Goal: Answer question/provide support: Share knowledge or assist other users

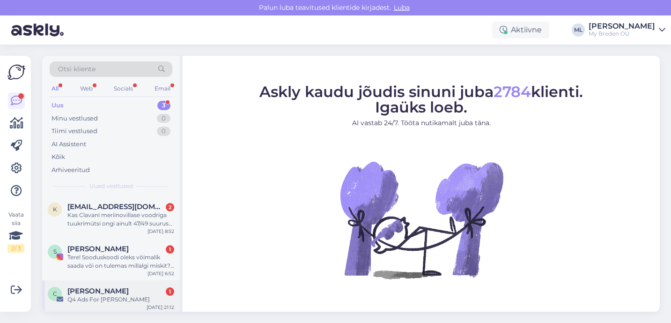
click at [108, 294] on span "[PERSON_NAME]" at bounding box center [97, 291] width 61 height 8
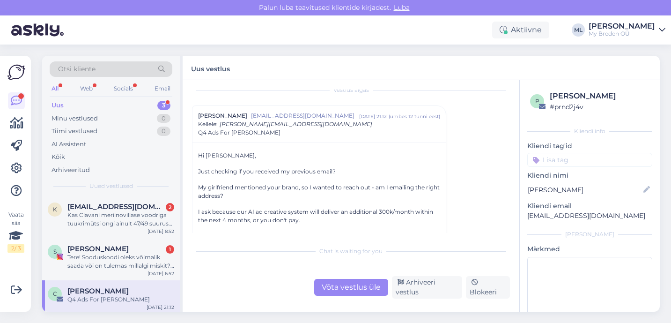
scroll to position [9, 0]
click at [429, 283] on div "Arhiveeri vestlus" at bounding box center [427, 287] width 71 height 22
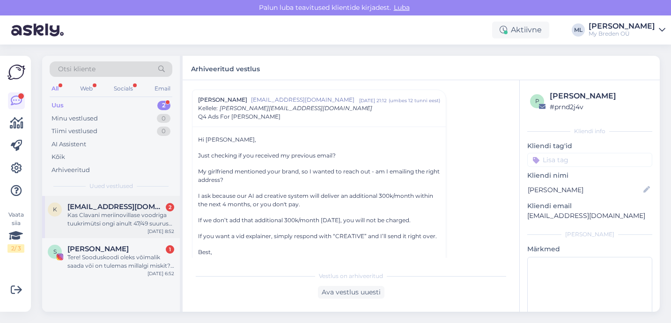
click at [90, 213] on div "Kas Clavani meriinovillase voodriga tuukrimütsi ongi ainult 47/49 suurust? Või …" at bounding box center [120, 219] width 107 height 17
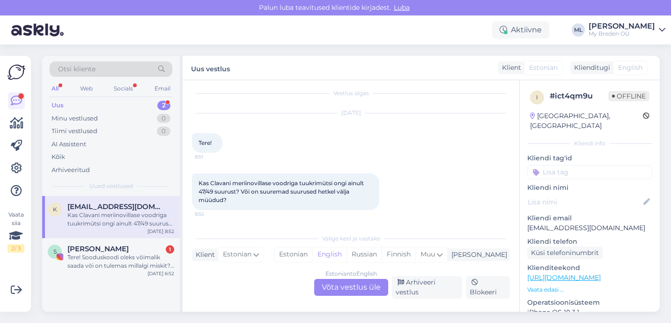
click at [131, 203] on span "[EMAIL_ADDRESS][DOMAIN_NAME]" at bounding box center [115, 206] width 97 height 8
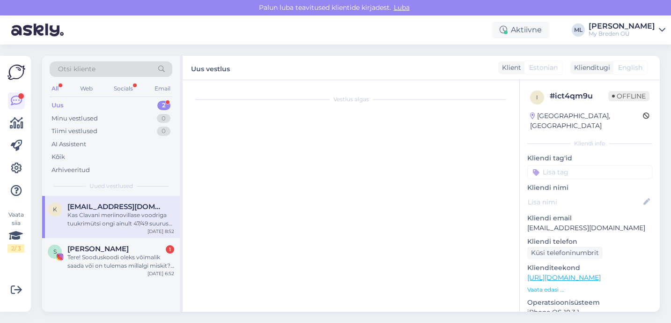
scroll to position [0, 0]
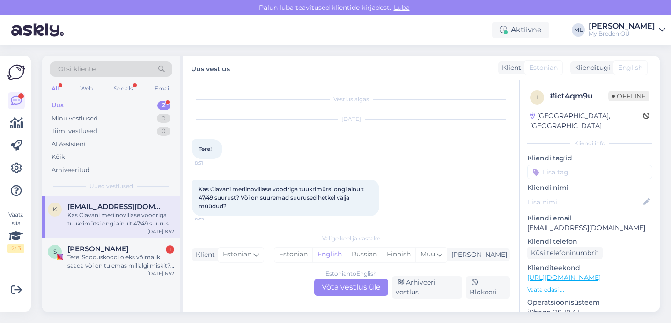
click at [360, 283] on div "Estonian to English Võta vestlus üle" at bounding box center [351, 287] width 74 height 17
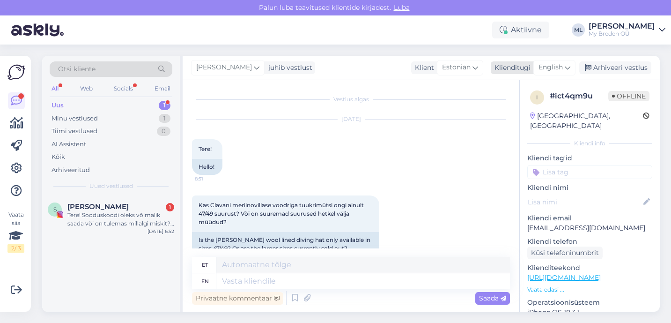
click at [563, 63] on span "English" at bounding box center [551, 67] width 24 height 10
type input "est"
drag, startPoint x: 520, startPoint y: 105, endPoint x: 515, endPoint y: 107, distance: 5.9
click at [520, 105] on link "Estonian" at bounding box center [533, 109] width 103 height 15
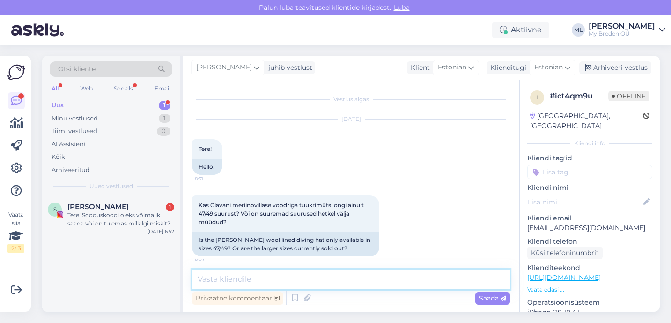
click at [311, 281] on textarea at bounding box center [351, 279] width 318 height 20
drag, startPoint x: 456, startPoint y: 275, endPoint x: 352, endPoint y: 274, distance: 104.0
click at [343, 267] on div "Vestlus algas [DATE] Tere! 8:51 Hello! Kas Clavani meriinovillase voodriga tuuk…" at bounding box center [351, 195] width 337 height 231
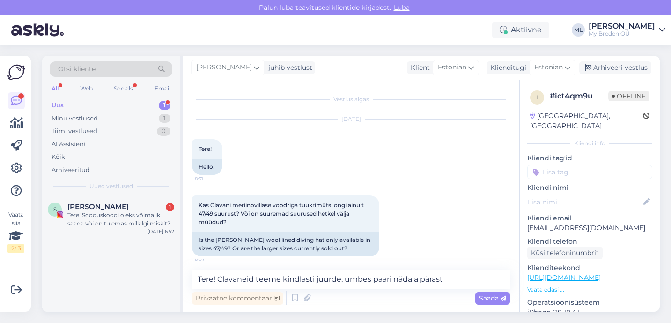
click at [402, 296] on div "Privaatne kommentaar Saada" at bounding box center [351, 298] width 318 height 18
drag, startPoint x: 461, startPoint y: 281, endPoint x: 344, endPoint y: 276, distance: 117.2
click at [344, 276] on textarea "Tere! Clavaneid teeme kindlasti juurde, umbes paari nädala pärast" at bounding box center [351, 279] width 318 height 20
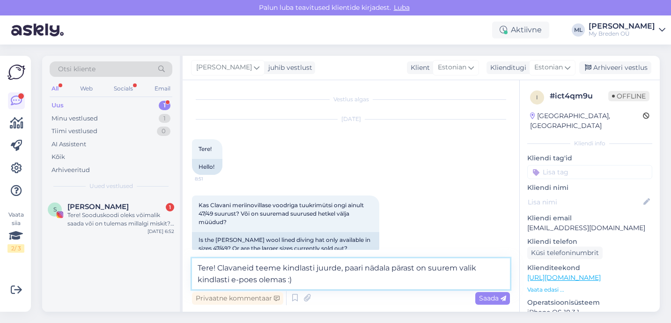
click at [342, 267] on textarea "Tere! Clavaneid teeme kindlasti juurde, paari nädala pärast on suurem valik kin…" at bounding box center [351, 273] width 318 height 31
click at [426, 268] on textarea "Tere! Clavaneid teeme kindlasti juurde, külmaks alles läheb :) Paari nädala pär…" at bounding box center [351, 273] width 318 height 31
type textarea "Tere! Clavaneid teeme kindlasti juurde, hooaeg alles algab. Paari nädala pärast…"
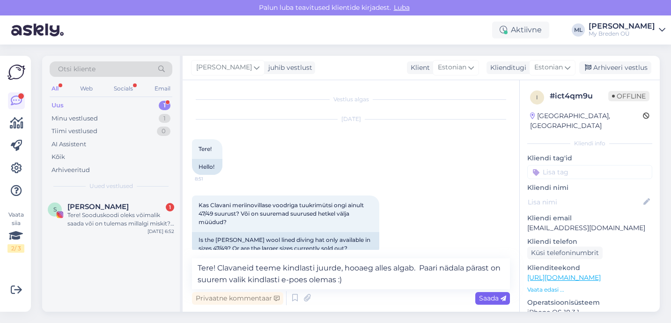
click at [486, 298] on span "Saada" at bounding box center [492, 298] width 27 height 8
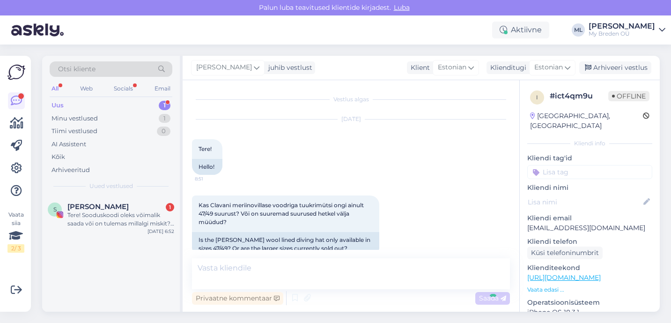
scroll to position [63, 0]
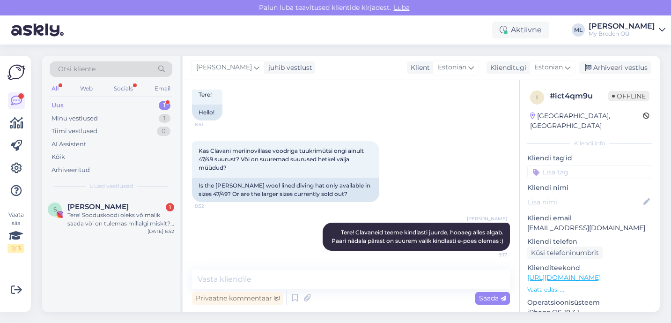
drag, startPoint x: 607, startPoint y: 71, endPoint x: 539, endPoint y: 58, distance: 69.1
click at [607, 70] on div "Arhiveeri vestlus" at bounding box center [616, 67] width 72 height 13
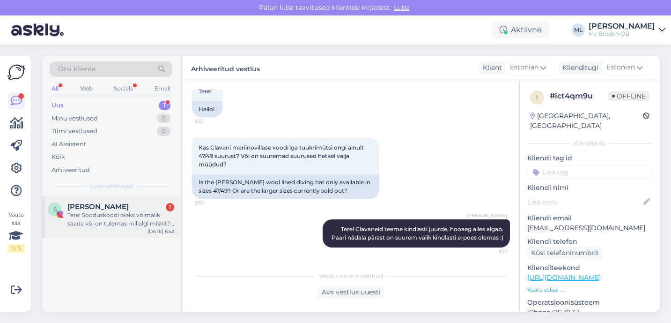
click at [111, 216] on div "Tere! Sooduskoodi oleks võimalik saada või on tulemas millalgi miskit?😇" at bounding box center [120, 219] width 107 height 17
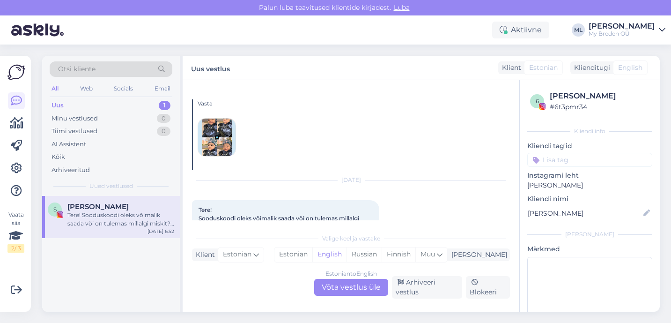
scroll to position [41, 0]
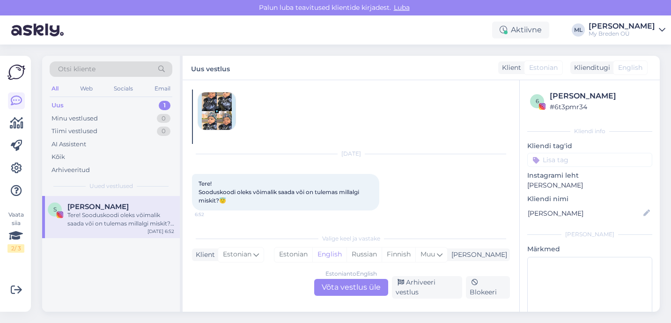
click at [118, 96] on div "All Web Socials Email" at bounding box center [111, 89] width 123 height 15
click at [115, 99] on div "Uus 1" at bounding box center [111, 105] width 123 height 13
click at [97, 119] on div "Minu vestlused 0" at bounding box center [111, 118] width 123 height 13
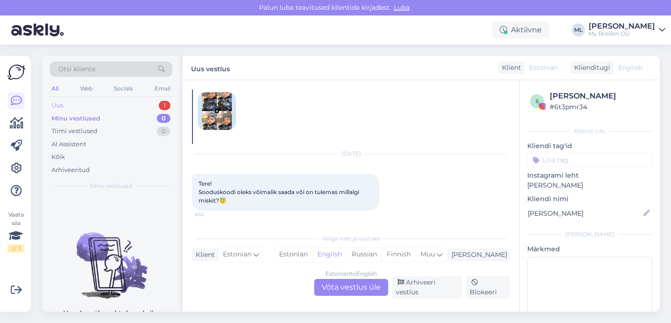
click at [67, 106] on div "Uus 1" at bounding box center [111, 105] width 123 height 13
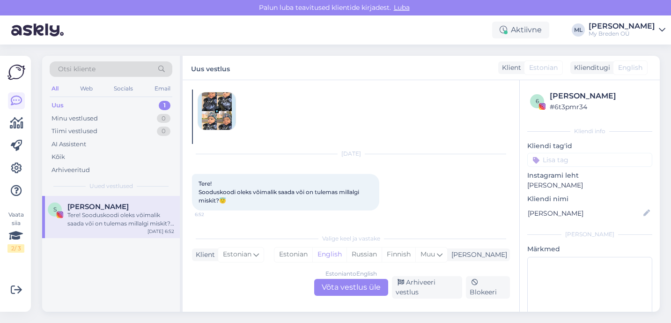
click at [367, 288] on div "Estonian to English Võta vestlus üle" at bounding box center [351, 287] width 74 height 17
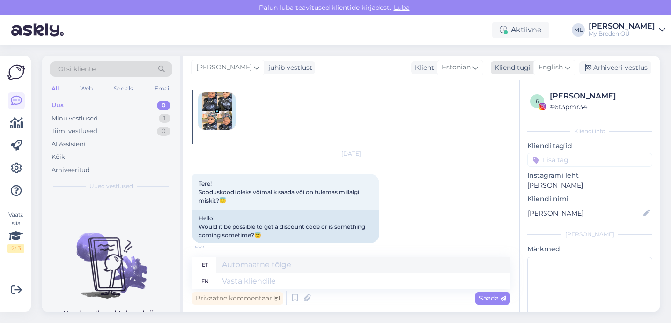
click at [544, 67] on span "English" at bounding box center [551, 67] width 24 height 10
click at [519, 112] on link "Estonian" at bounding box center [533, 109] width 103 height 15
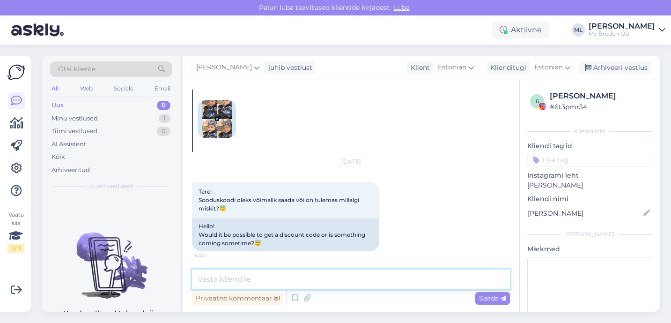
click at [326, 280] on textarea at bounding box center [351, 279] width 318 height 20
paste textarea "Hetkel meil kahjuks aktiivseid sooduskoode ei ole. Soovitame jälgida meie kodul…"
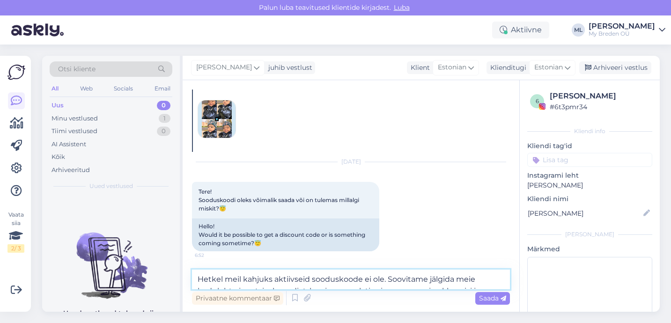
scroll to position [41, 0]
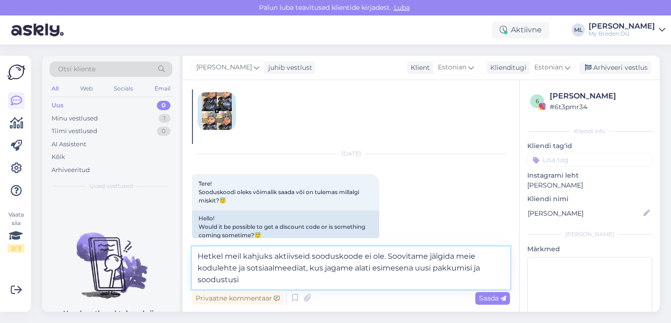
click at [198, 258] on textarea "Hetkel meil kahjuks aktiivseid sooduskoode ei ole. Soovitame jälgida meie kodul…" at bounding box center [351, 267] width 318 height 43
click at [279, 281] on textarea "Tere! Hetkel meil kahjuks aktiivseid sooduskoode ei ole. Soovitame jälgida meie…" at bounding box center [351, 267] width 318 height 43
type textarea "Tere! Hetkel meil kahjuks aktiivseid sooduskoode ei ole. Soovitame jälgida meie…"
click at [498, 298] on span "Saada" at bounding box center [492, 298] width 27 height 8
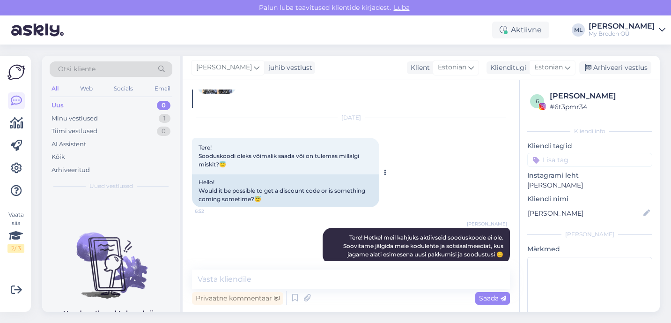
scroll to position [90, 0]
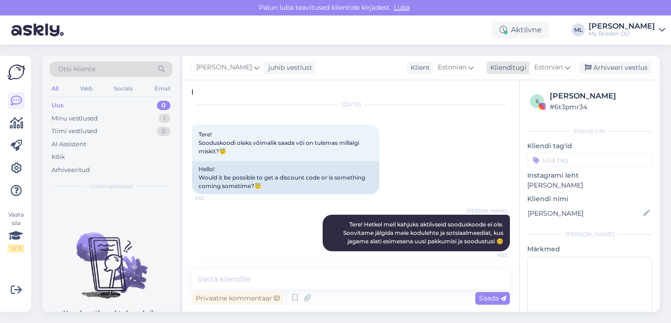
drag, startPoint x: 610, startPoint y: 64, endPoint x: 567, endPoint y: 65, distance: 42.6
click at [610, 64] on div "Arhiveeri vestlus" at bounding box center [616, 67] width 72 height 13
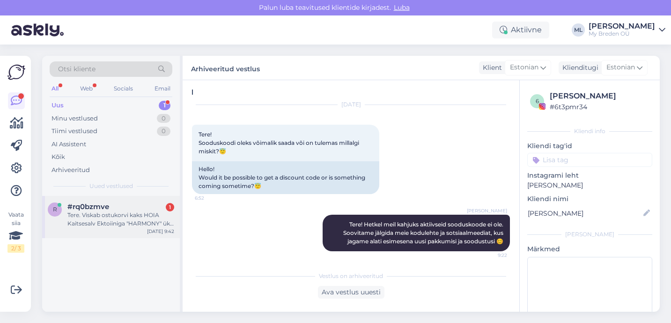
click at [94, 223] on div "Tere. Viskab ostukorvi kaks HOIA Kaitsesalv Ektoiiniga "HARMONY" üks tasuta ja …" at bounding box center [120, 219] width 107 height 17
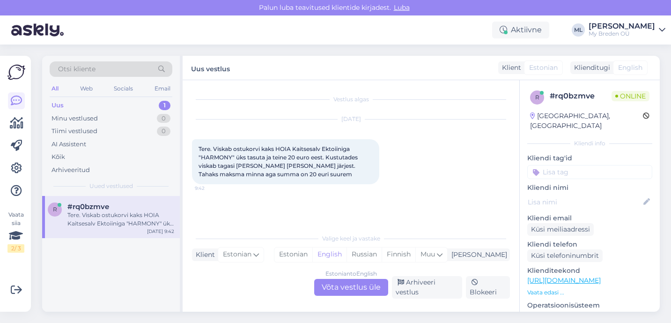
click at [361, 289] on div "Estonian to English Võta vestlus üle" at bounding box center [351, 287] width 74 height 17
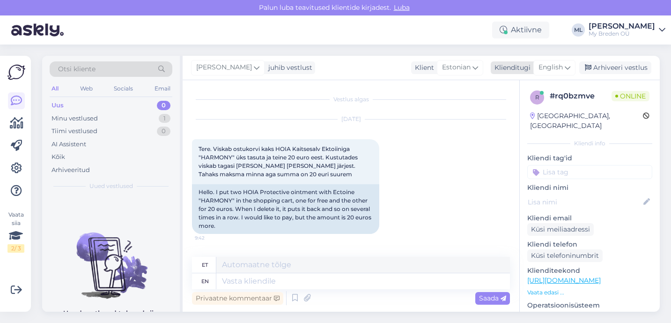
click at [564, 70] on div "English" at bounding box center [555, 67] width 42 height 15
click at [522, 103] on link "Estonian" at bounding box center [533, 109] width 103 height 15
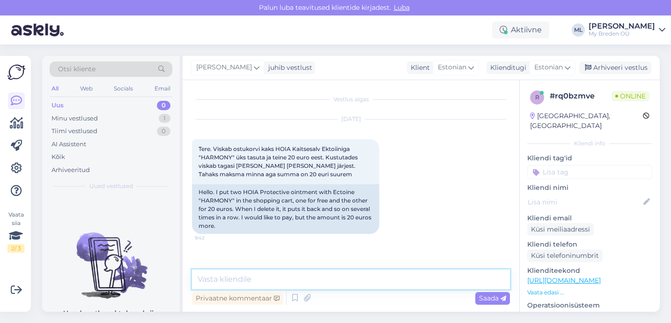
click at [239, 288] on textarea at bounding box center [351, 279] width 318 height 20
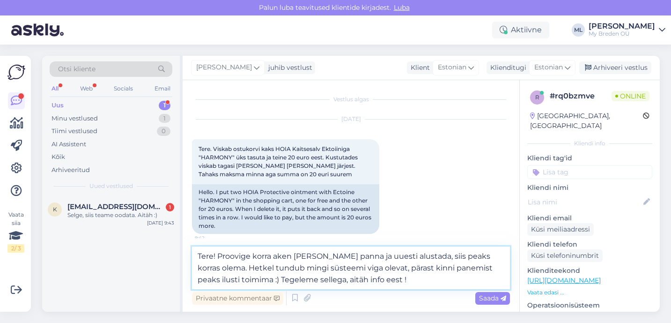
type textarea "Tere! Proovige korra aken [PERSON_NAME] panna ja uuesti alustada, siis peaks ko…"
click at [483, 305] on div "Privaatne kommentaar Saada" at bounding box center [351, 298] width 318 height 18
click at [489, 304] on div "Saada" at bounding box center [493, 298] width 35 height 13
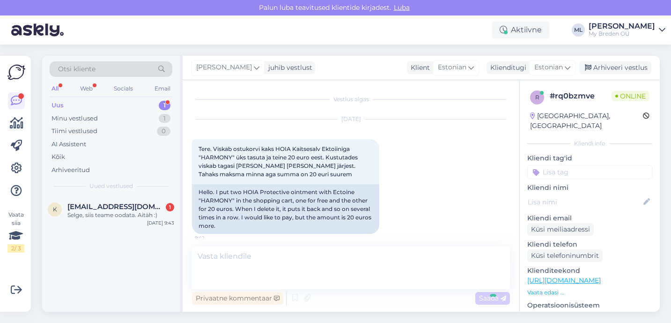
scroll to position [49, 0]
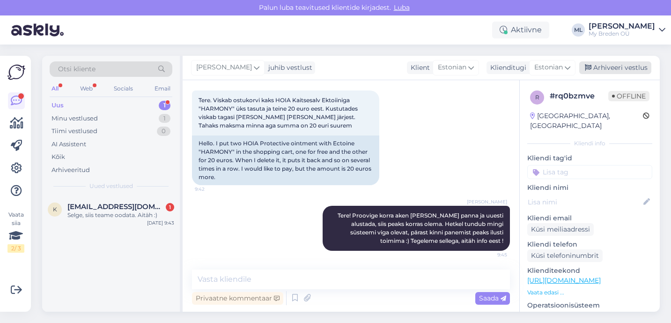
click at [593, 71] on div "Arhiveeri vestlus" at bounding box center [616, 67] width 72 height 13
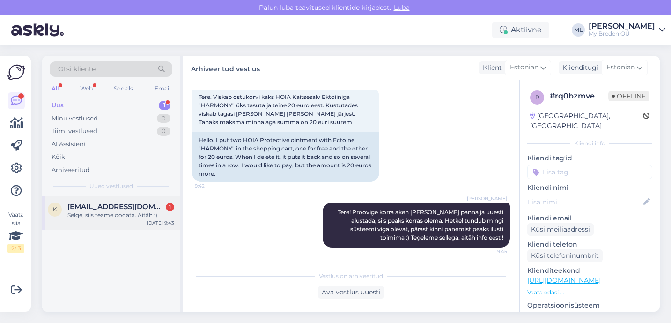
click at [150, 200] on div "k [EMAIL_ADDRESS][DOMAIN_NAME] 1 Selge, siis teame oodata. Aitäh :) [DATE] 9:43" at bounding box center [111, 213] width 138 height 34
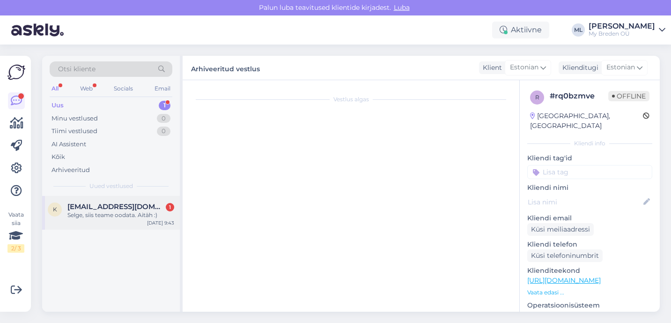
scroll to position [144, 0]
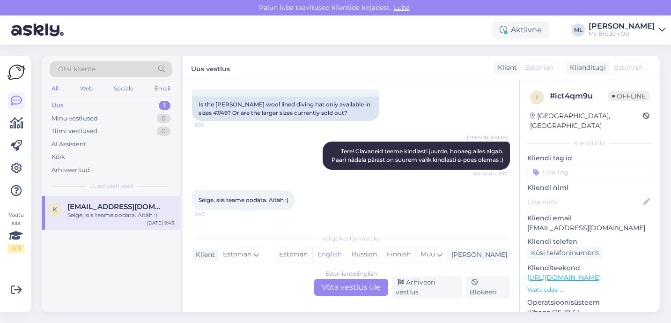
click at [375, 289] on div "Estonian to English Võta vestlus üle" at bounding box center [351, 287] width 74 height 17
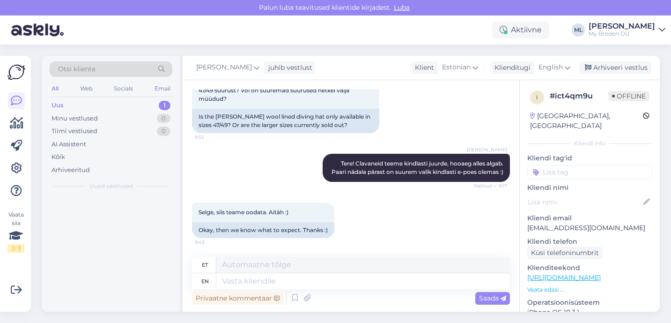
scroll to position [132, 0]
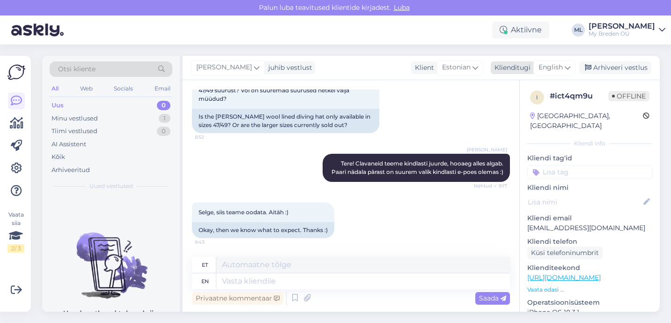
click at [558, 60] on div "English" at bounding box center [555, 67] width 42 height 15
click at [522, 108] on link "Estonian" at bounding box center [533, 109] width 103 height 15
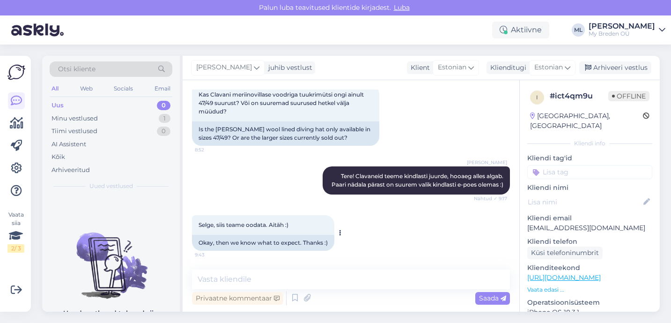
scroll to position [119, 0]
click at [291, 277] on textarea at bounding box center [351, 279] width 318 height 20
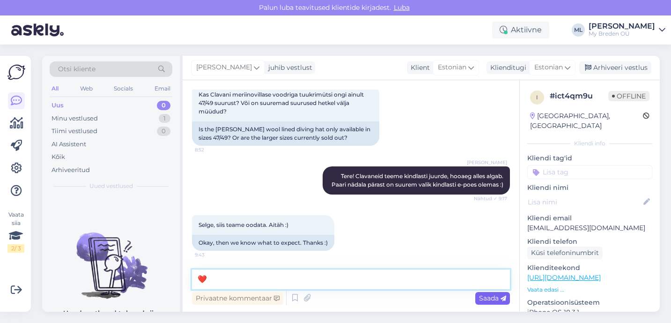
type textarea "❤️"
click at [479, 298] on span "Saada" at bounding box center [492, 298] width 27 height 8
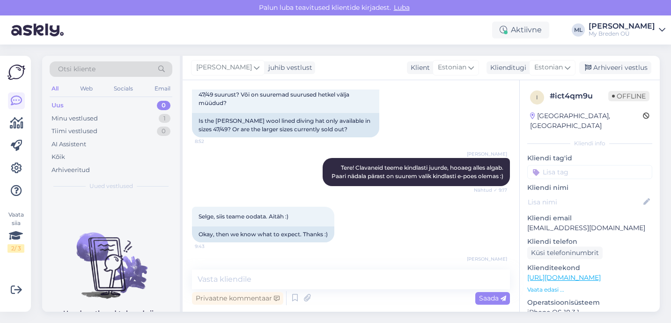
scroll to position [159, 0]
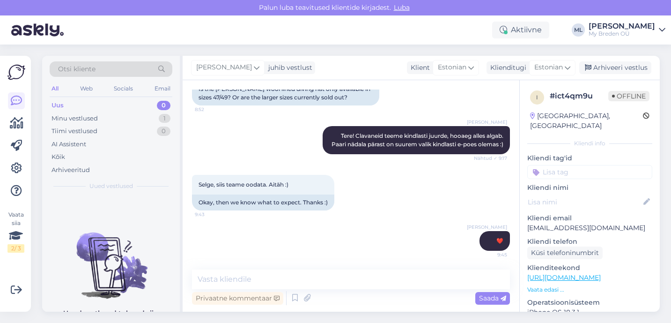
click at [606, 75] on div "[PERSON_NAME] juhib vestlust Klient [DEMOGRAPHIC_DATA] Klienditugi Estonian est…" at bounding box center [421, 68] width 477 height 24
drag, startPoint x: 605, startPoint y: 72, endPoint x: 579, endPoint y: 74, distance: 25.8
click at [605, 72] on div "Arhiveeri vestlus" at bounding box center [616, 67] width 72 height 13
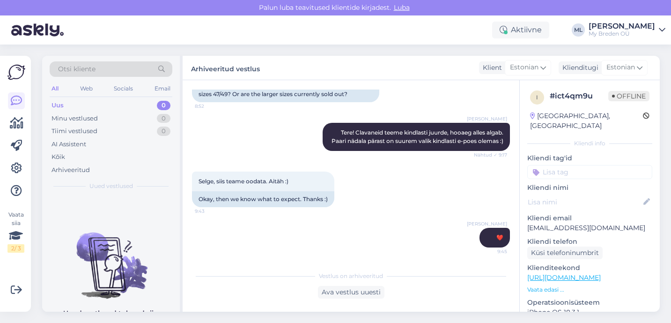
click at [59, 101] on div "Uus" at bounding box center [58, 105] width 12 height 9
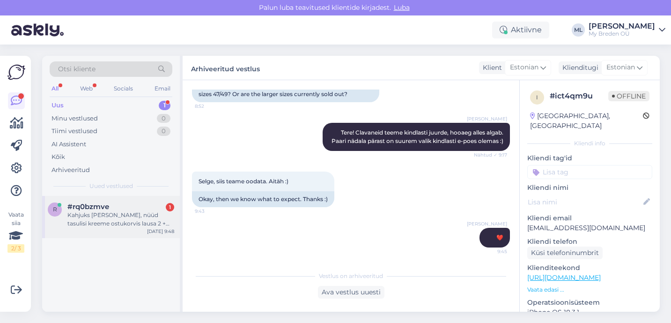
click at [120, 221] on div "Kahjuks [PERSON_NAME], nüüd tasulisi kreeme ostukorvis lausa 2 + tasuta kingitu…" at bounding box center [120, 219] width 107 height 17
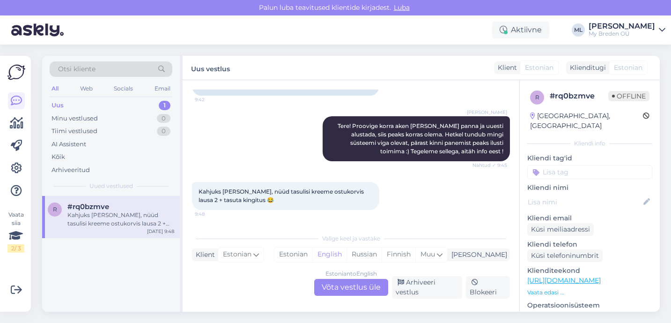
click at [342, 283] on div "Estonian to English Võta vestlus üle" at bounding box center [351, 287] width 74 height 17
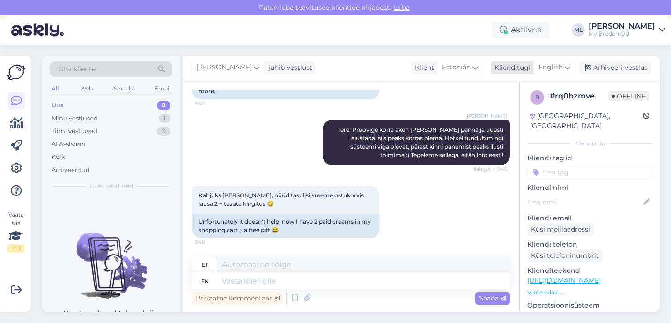
click at [555, 64] on span "English" at bounding box center [551, 67] width 24 height 10
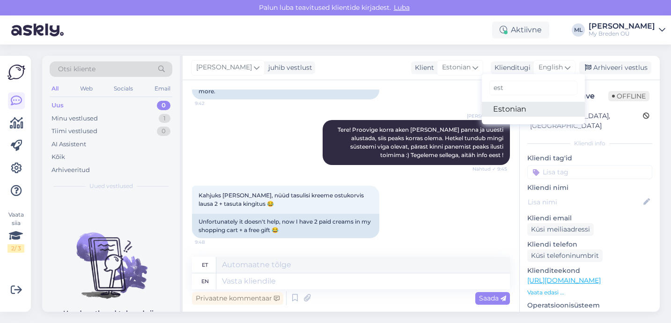
click at [523, 106] on link "Estonian" at bounding box center [533, 109] width 103 height 15
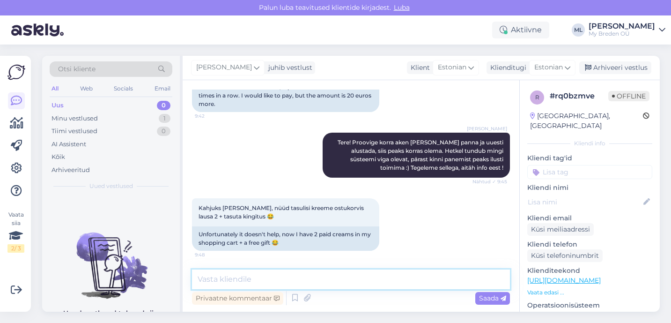
click at [300, 271] on textarea at bounding box center [351, 279] width 318 height 20
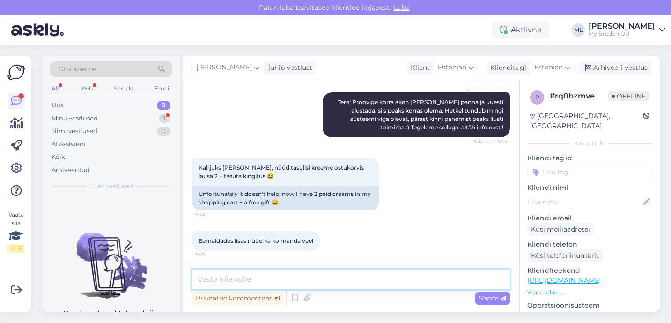
click at [245, 279] on textarea at bounding box center [351, 279] width 318 height 20
click at [121, 117] on div "Minu vestlused 1" at bounding box center [111, 118] width 123 height 13
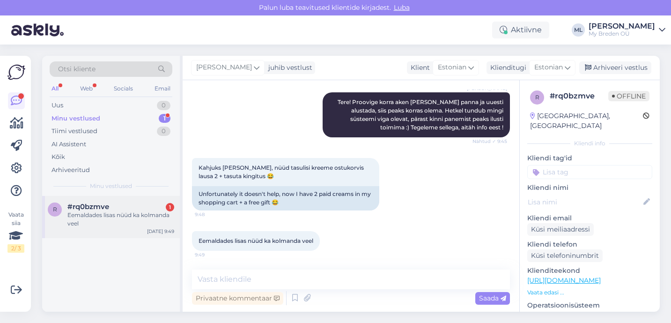
click at [112, 201] on div "r #rq0bzmve 1 Eemaldades lisas nüüd ka kolmanda veel [DATE] 9:49" at bounding box center [111, 217] width 138 height 42
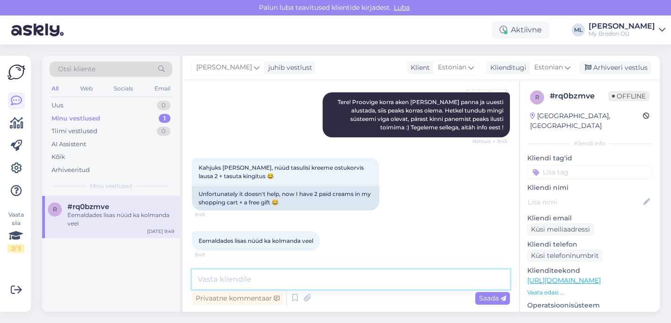
click at [261, 280] on textarea at bounding box center [351, 279] width 318 height 20
click at [203, 279] on textarea "ma proovisin nii telefonist kui arvutist," at bounding box center [351, 279] width 318 height 20
click at [337, 281] on textarea "Proovisin nii telefonist kui arvutist," at bounding box center [351, 279] width 318 height 20
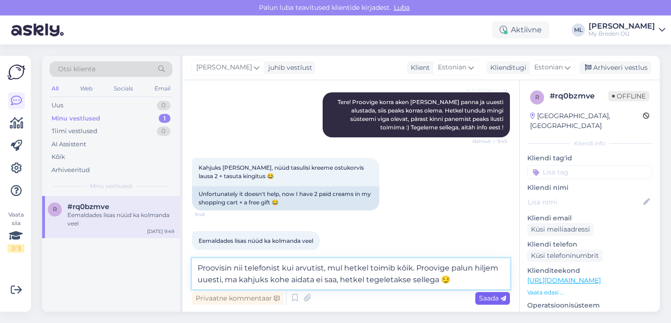
type textarea "Proovisin nii telefonist kui arvutist, mul hetkel toimib kõik. Proovige palun h…"
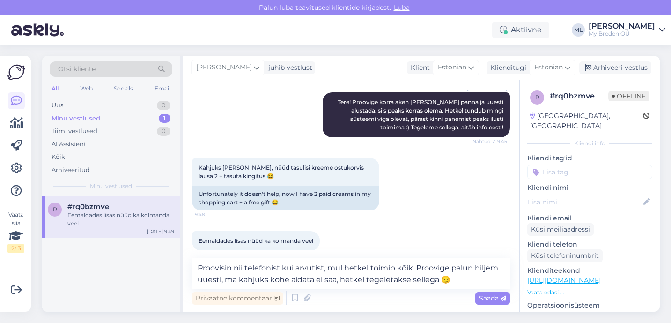
click at [486, 298] on span "Saada" at bounding box center [492, 298] width 27 height 8
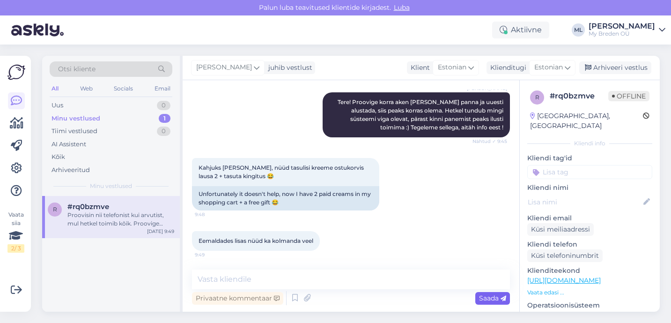
scroll to position [219, 0]
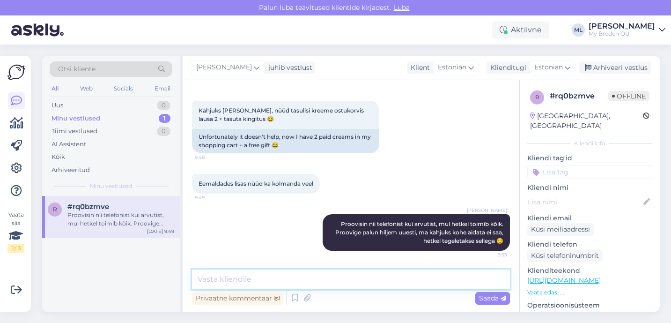
click at [415, 283] on textarea at bounding box center [351, 279] width 318 height 20
type textarea "Väga vabandame segaduse pärast!"
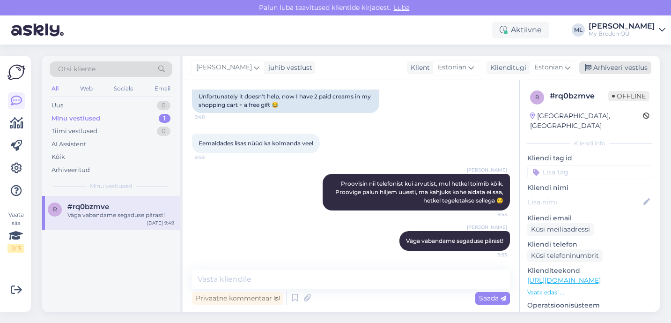
click at [612, 68] on div "Arhiveeri vestlus" at bounding box center [616, 67] width 72 height 13
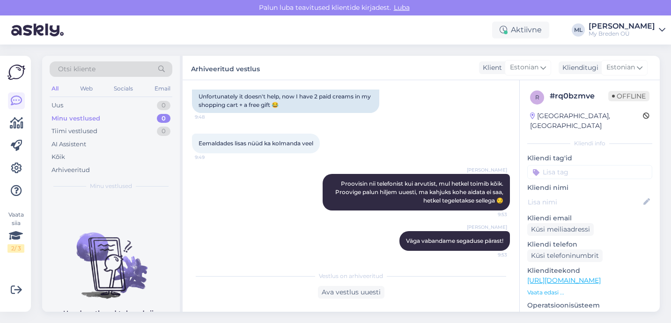
drag, startPoint x: 93, startPoint y: 104, endPoint x: 109, endPoint y: 114, distance: 19.0
click at [93, 104] on div "Uus 0" at bounding box center [111, 105] width 123 height 13
